Goal: Task Accomplishment & Management: Use online tool/utility

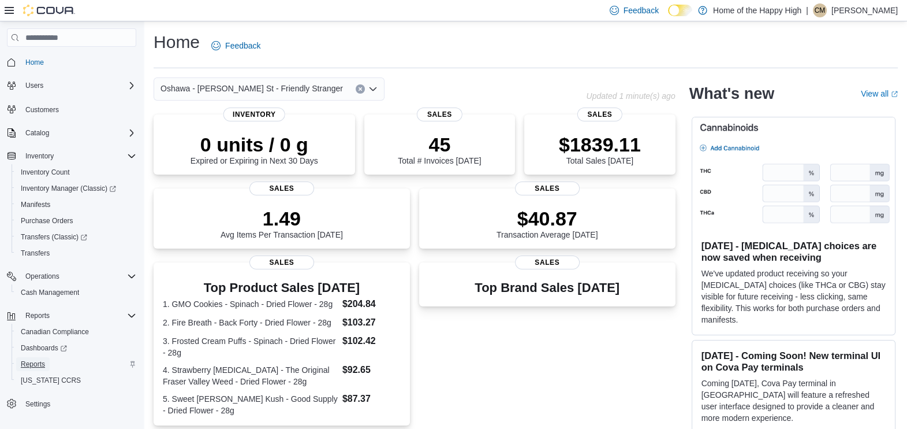
click at [27, 363] on span "Reports" at bounding box center [33, 363] width 24 height 9
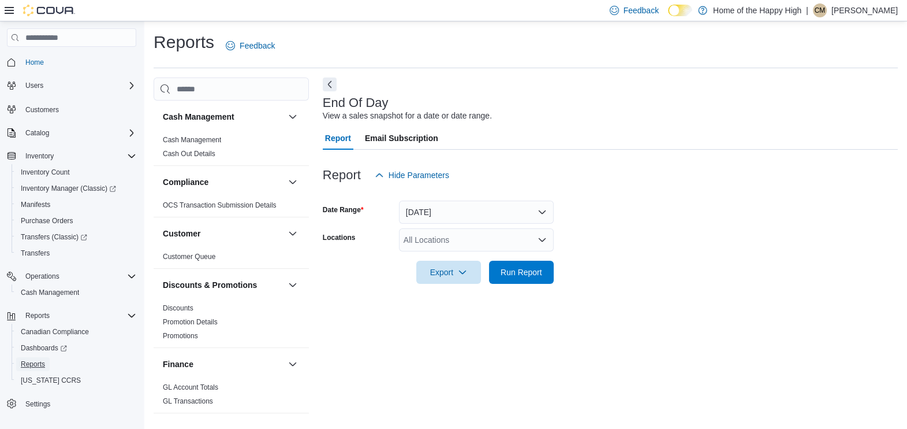
scroll to position [2, 0]
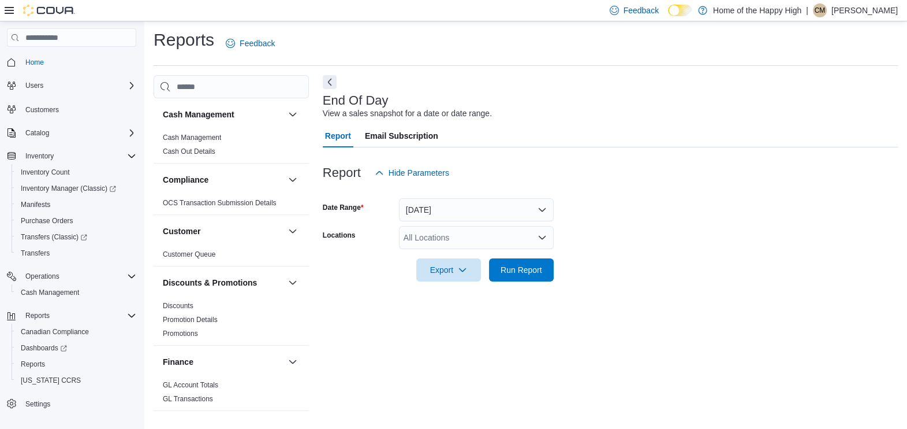
click at [460, 237] on div "All Locations" at bounding box center [476, 237] width 155 height 23
type input "***"
click at [474, 259] on span "Oshawa - [PERSON_NAME] St - Friendly Stranger" at bounding box center [538, 257] width 183 height 12
click at [589, 261] on form "Date Range [DATE] Locations [GEOGRAPHIC_DATA] - [PERSON_NAME] St - Friendly Str…" at bounding box center [610, 232] width 575 height 97
click at [543, 265] on span "Run Report" at bounding box center [521, 269] width 51 height 23
